Goal: Task Accomplishment & Management: Manage account settings

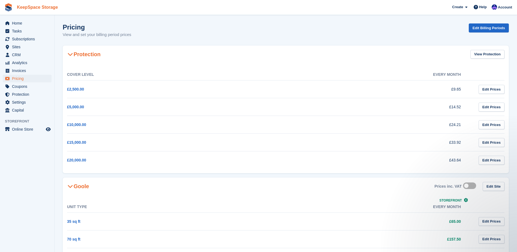
click at [37, 6] on link "KeepSpace Storage" at bounding box center [37, 7] width 45 height 9
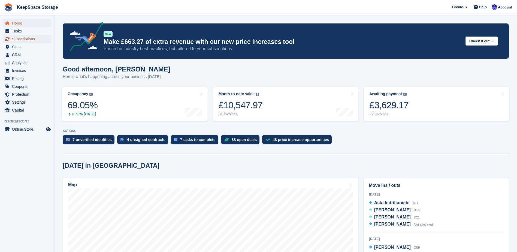
click at [35, 36] on span "Subscriptions" at bounding box center [28, 39] width 33 height 8
